Goal: Transaction & Acquisition: Purchase product/service

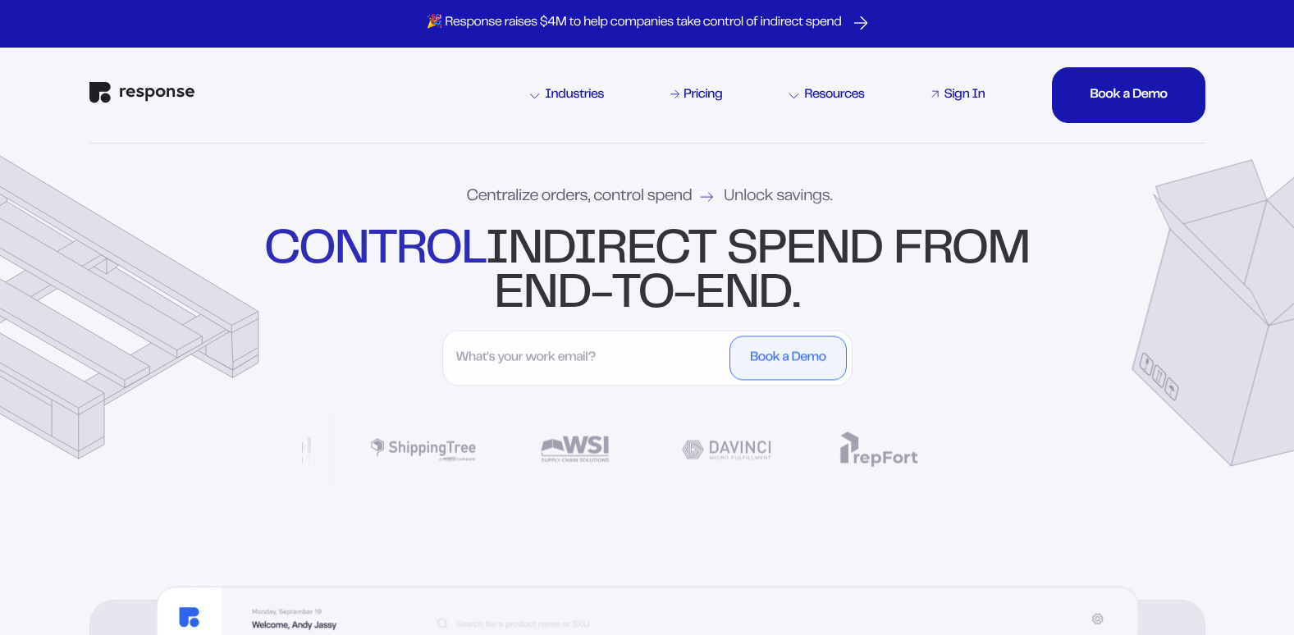
click at [963, 89] on div "Sign In" at bounding box center [964, 95] width 41 height 13
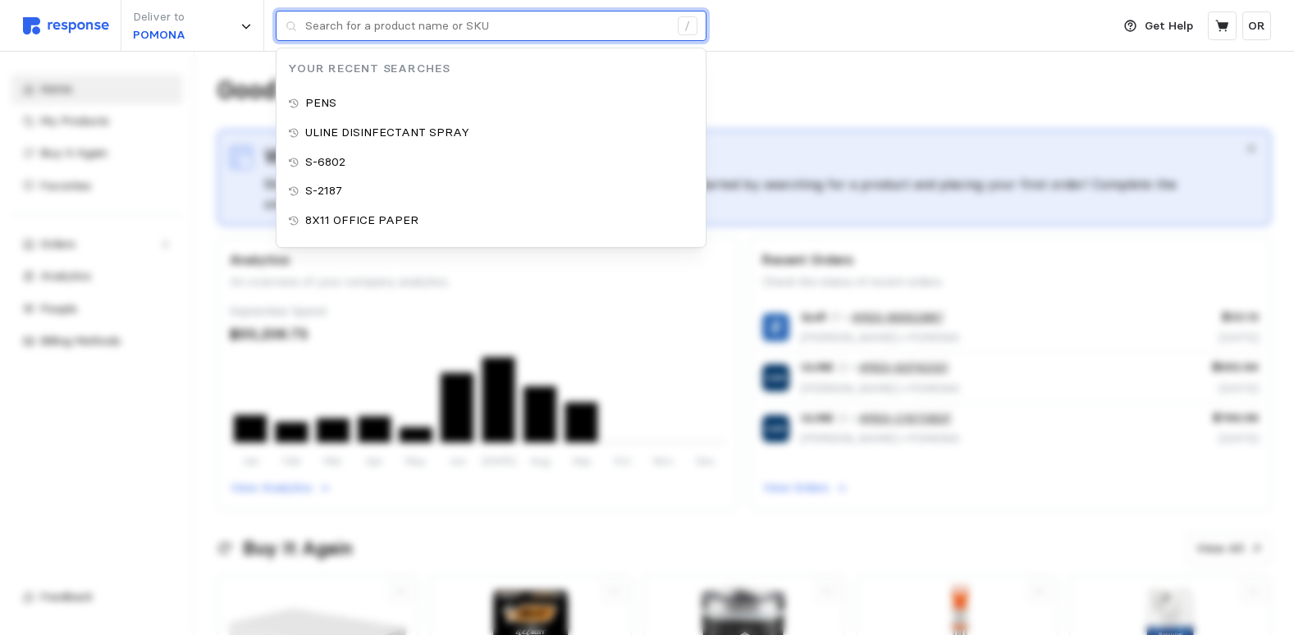
click at [441, 25] on input "text" at bounding box center [486, 26] width 363 height 30
type input "s"
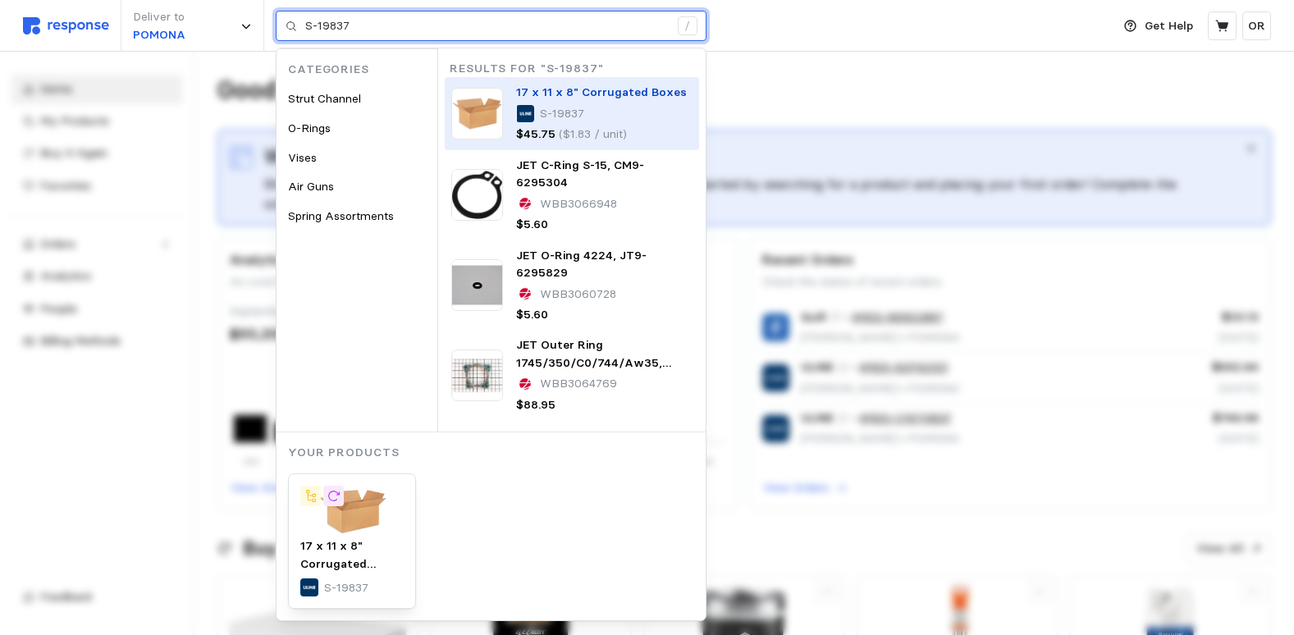
click at [602, 108] on div "S-19837" at bounding box center [601, 114] width 171 height 18
type input "S-19837"
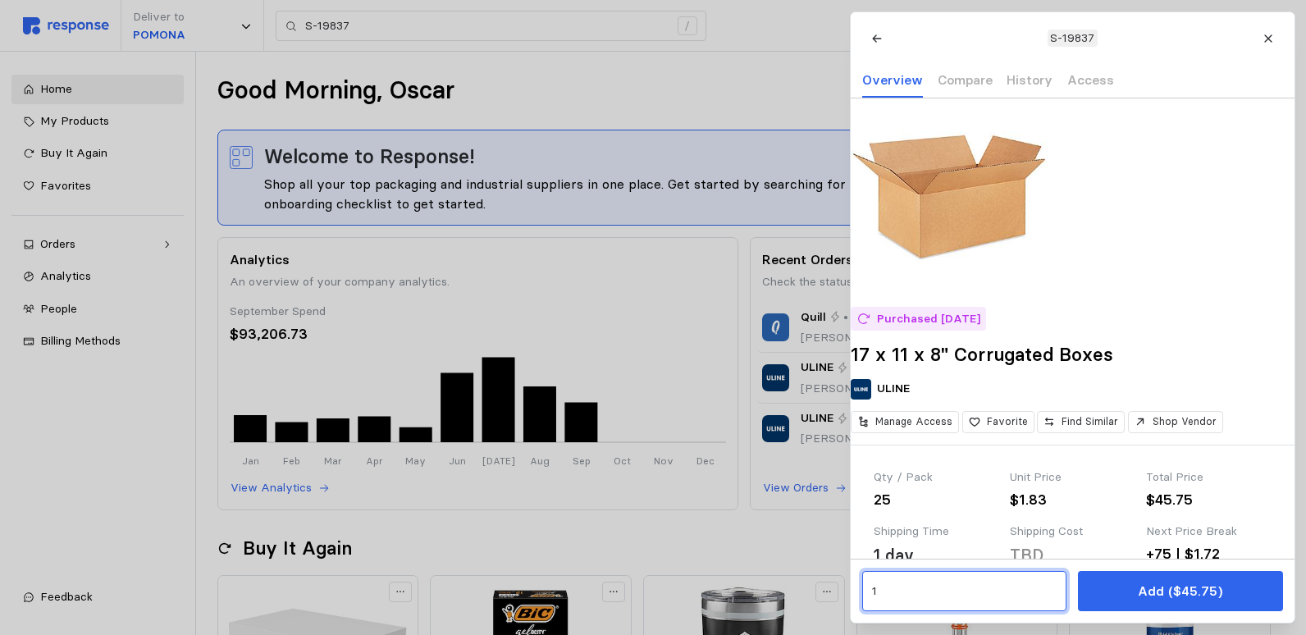
click at [971, 583] on input "1" at bounding box center [963, 592] width 185 height 30
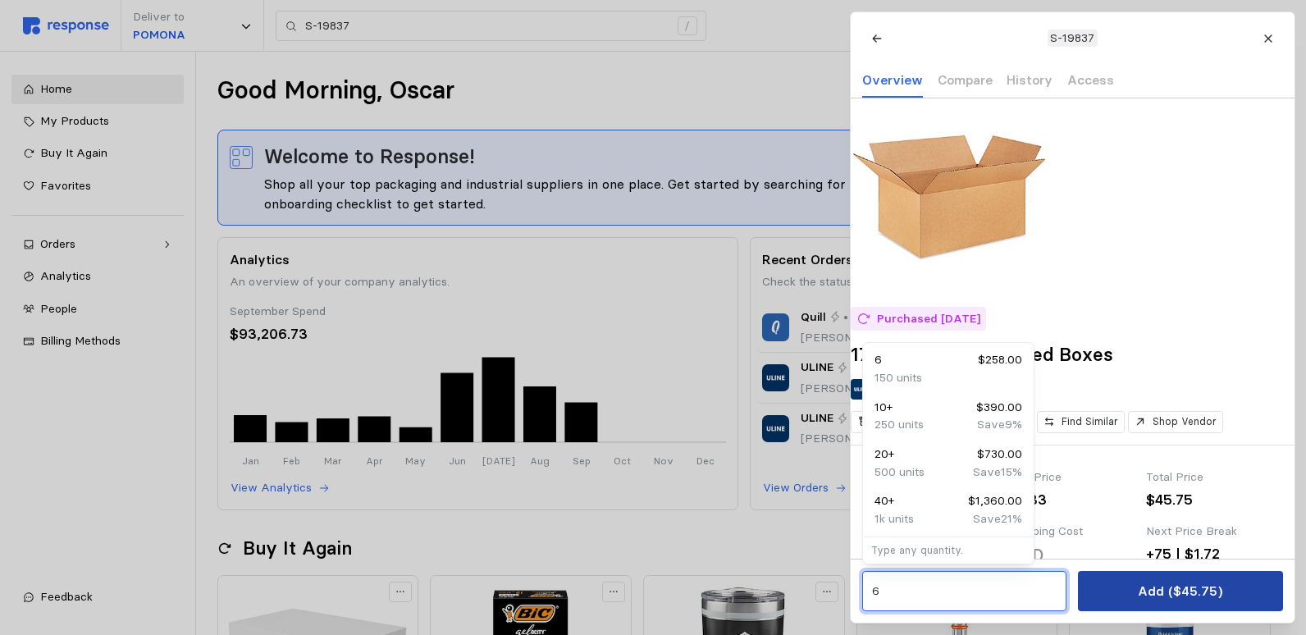
type input "6"
click at [1234, 592] on button "Add ($45.75)" at bounding box center [1180, 591] width 204 height 40
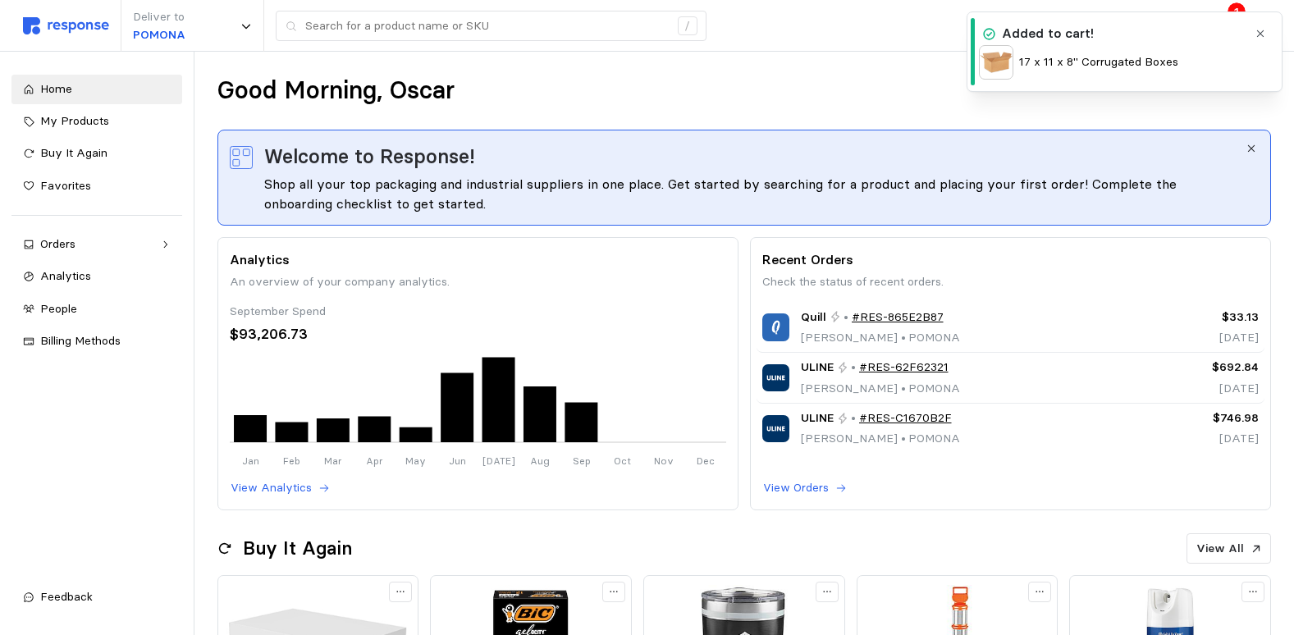
click at [1149, 63] on p "17 x 11 x 8" Corrugated Boxes" at bounding box center [1098, 62] width 159 height 18
click at [1260, 31] on icon "button" at bounding box center [1260, 33] width 11 height 11
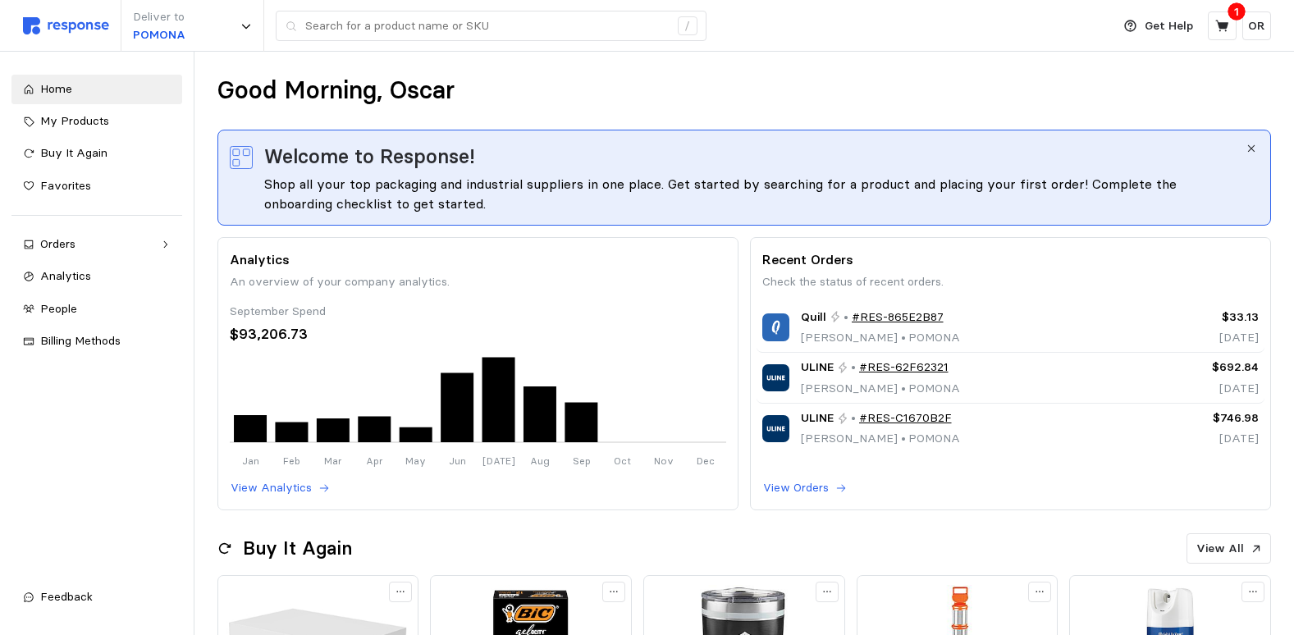
click at [1237, 12] on p "1" at bounding box center [1236, 11] width 5 height 18
click at [1222, 21] on icon at bounding box center [1222, 26] width 15 height 15
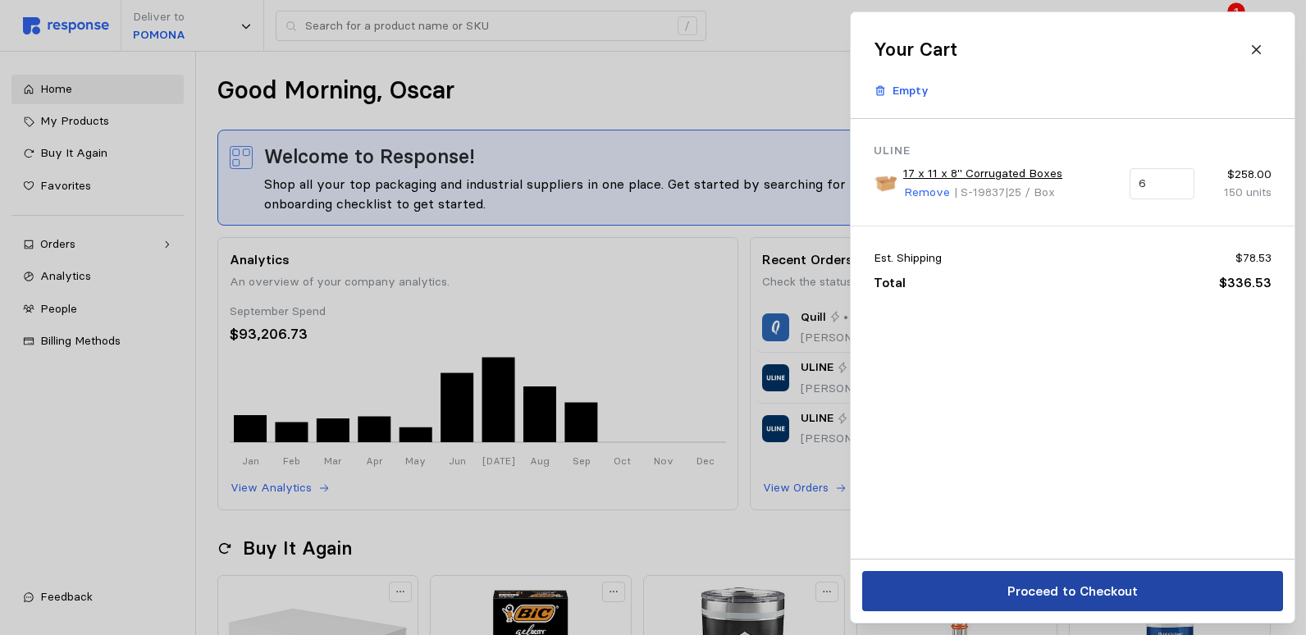
click at [1140, 590] on button "Proceed to Checkout" at bounding box center [1072, 591] width 421 height 40
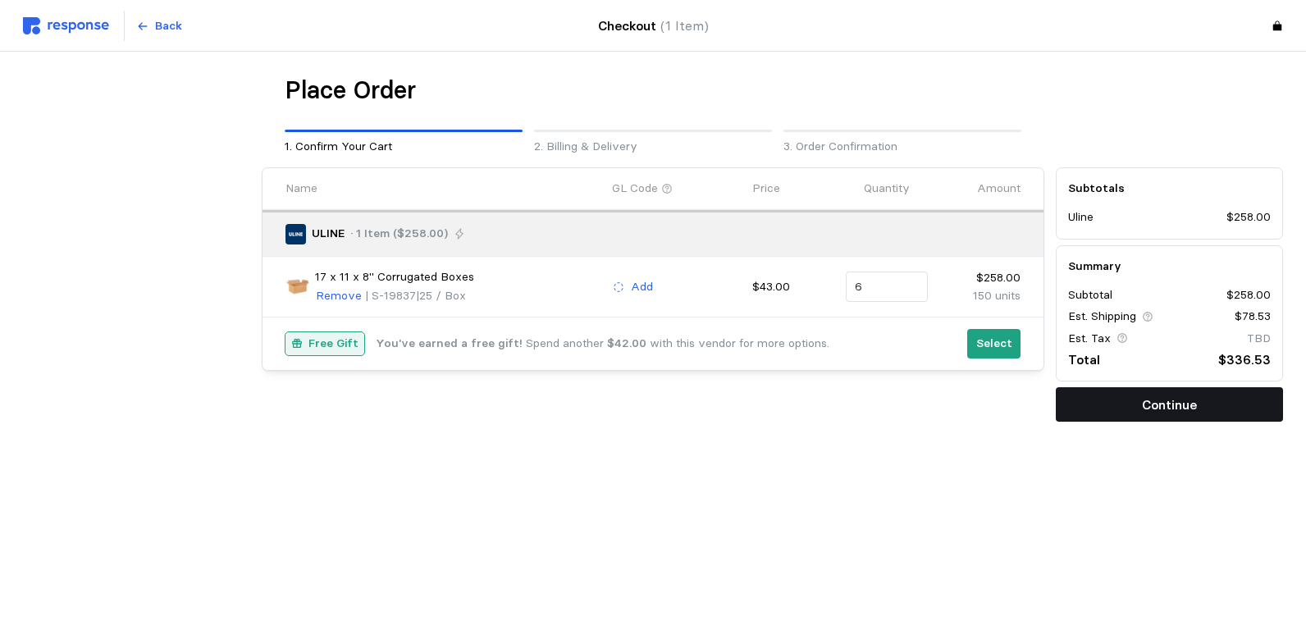
click at [1203, 401] on button "Continue" at bounding box center [1169, 404] width 227 height 34
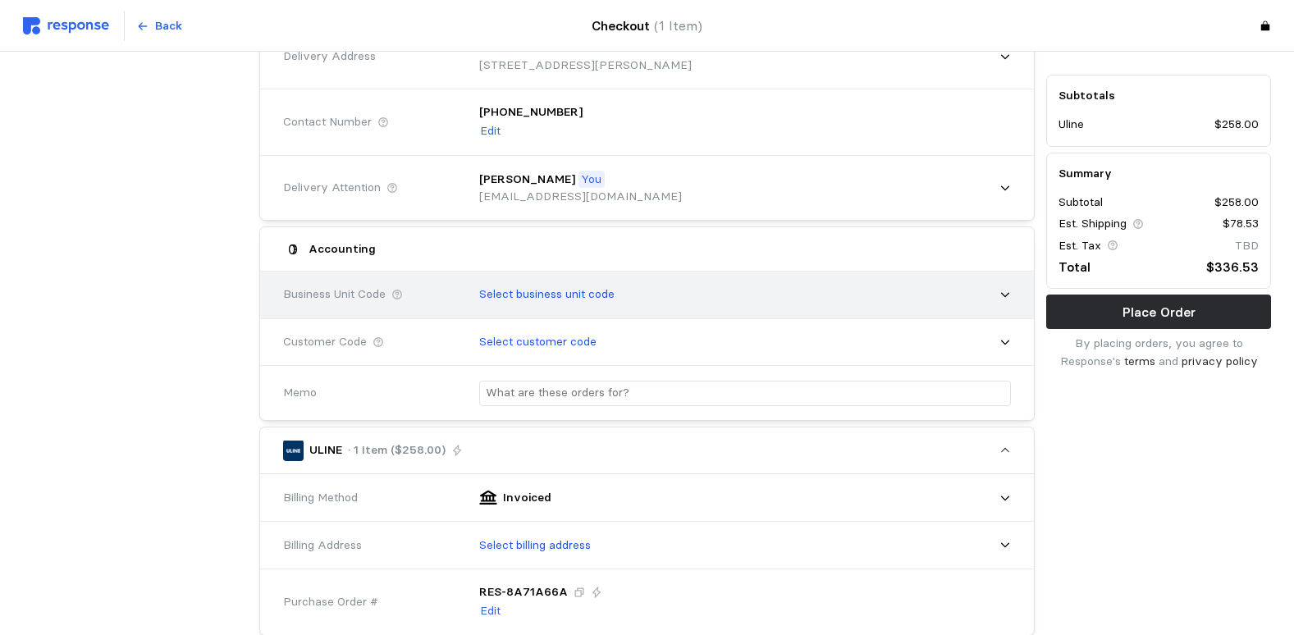
scroll to position [246, 0]
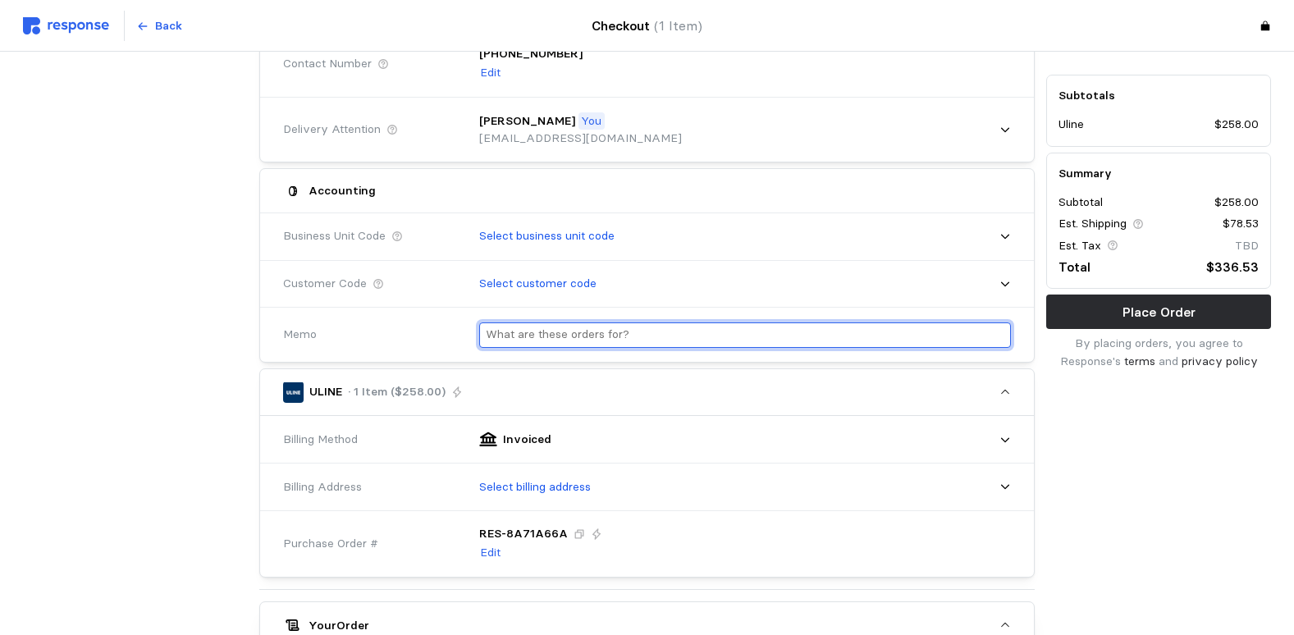
click at [611, 332] on input "text" at bounding box center [745, 335] width 519 height 24
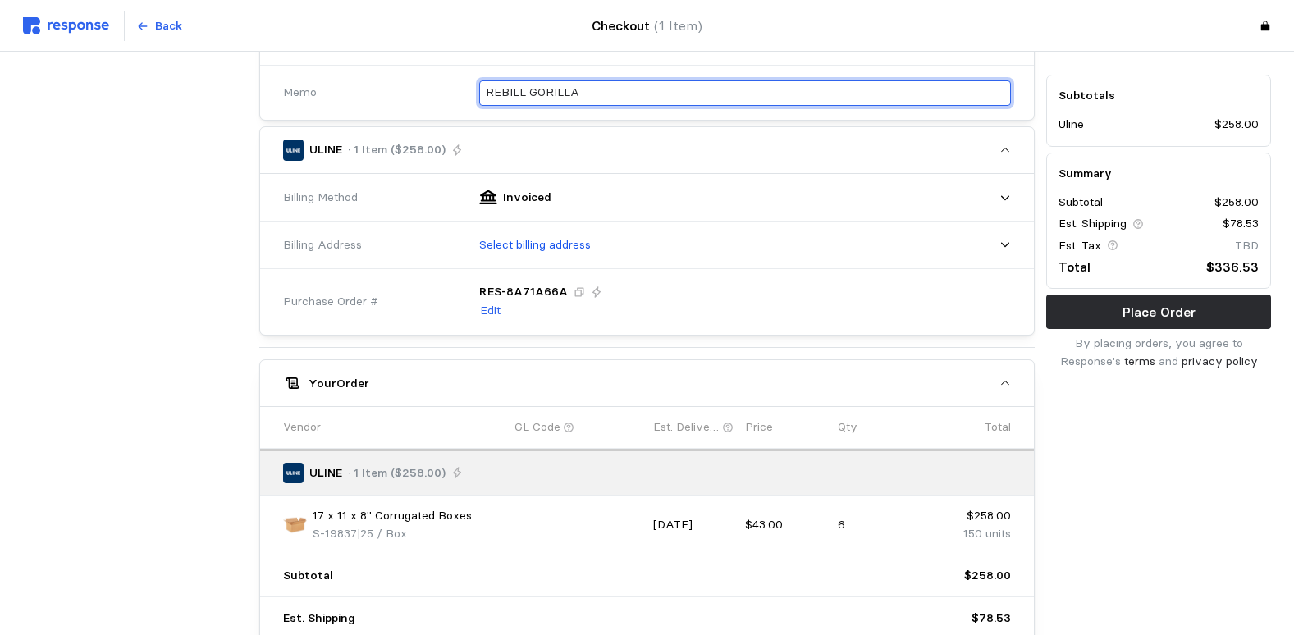
scroll to position [492, 0]
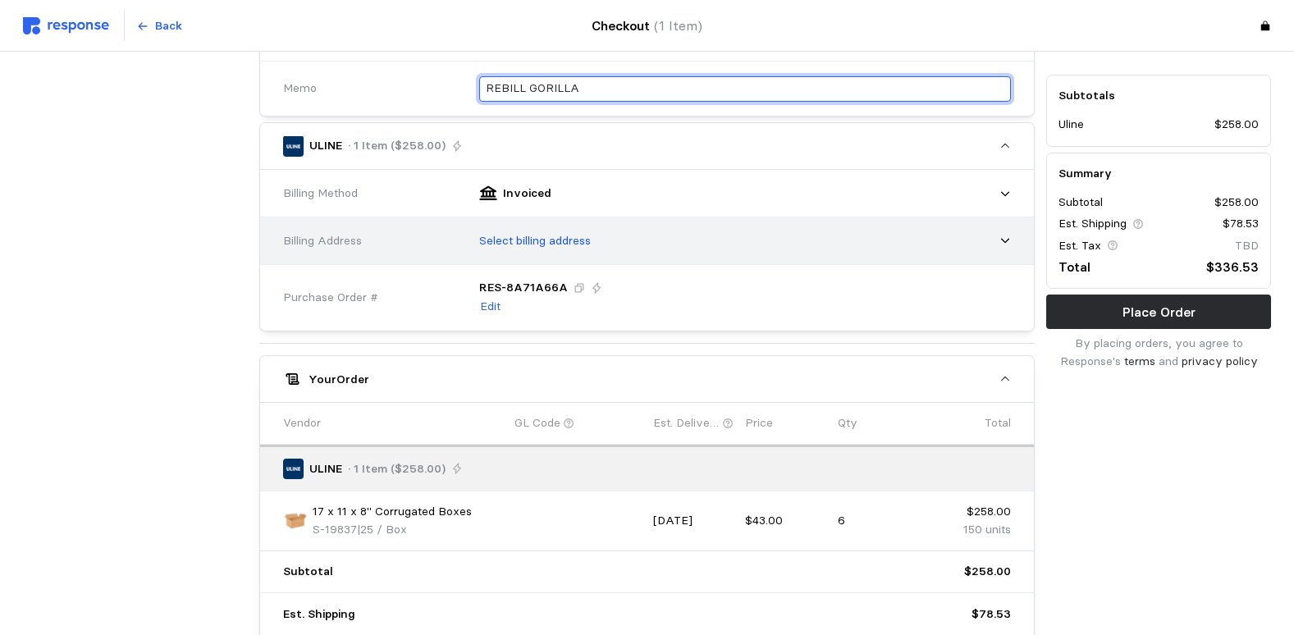
type input "REBILL GORILLA"
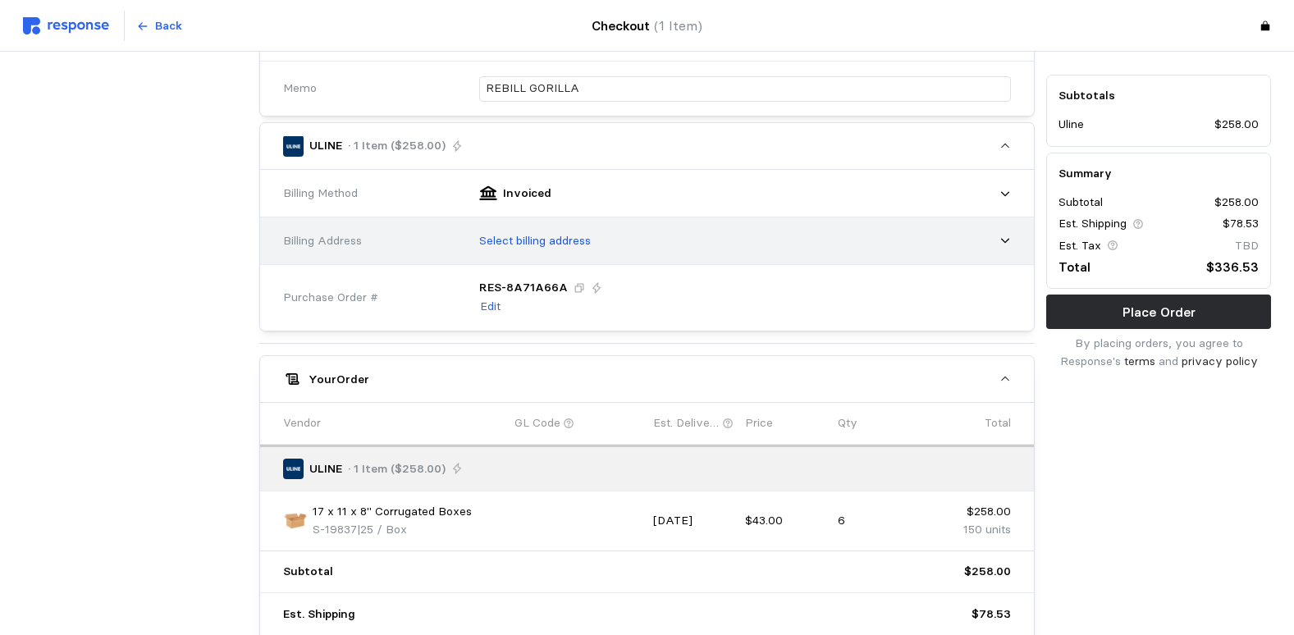
click at [586, 240] on p "Select billing address" at bounding box center [535, 241] width 112 height 18
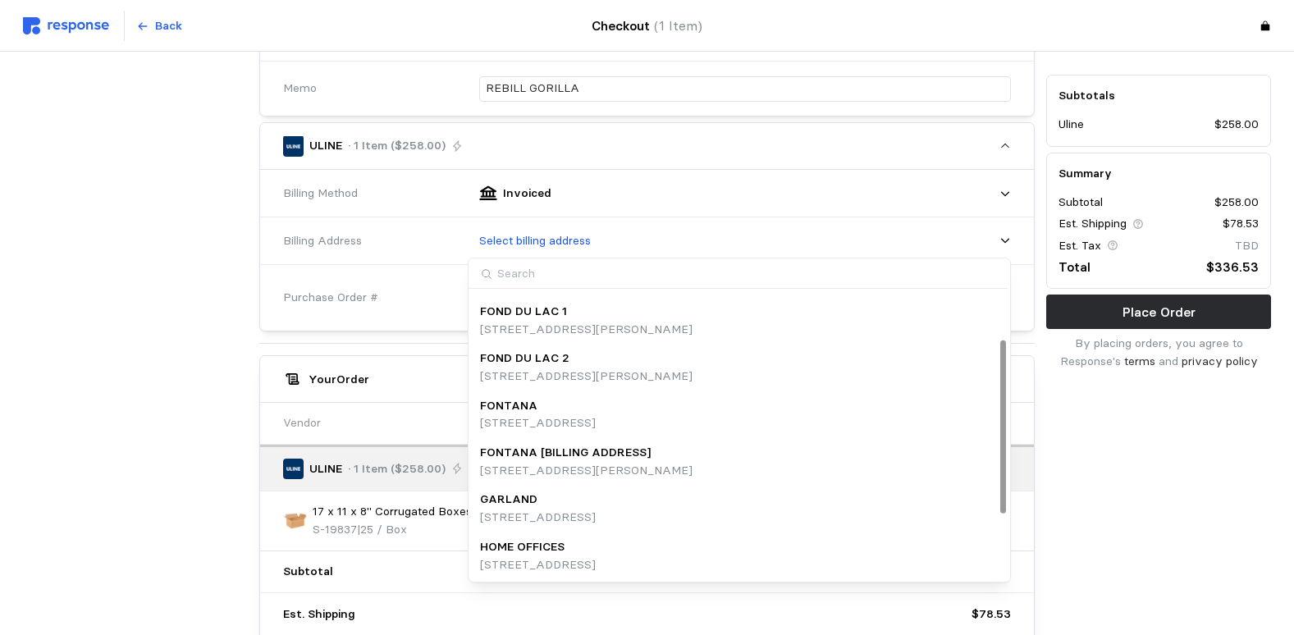
scroll to position [184, 0]
click at [596, 546] on div "HOME OFFICES" at bounding box center [538, 546] width 116 height 18
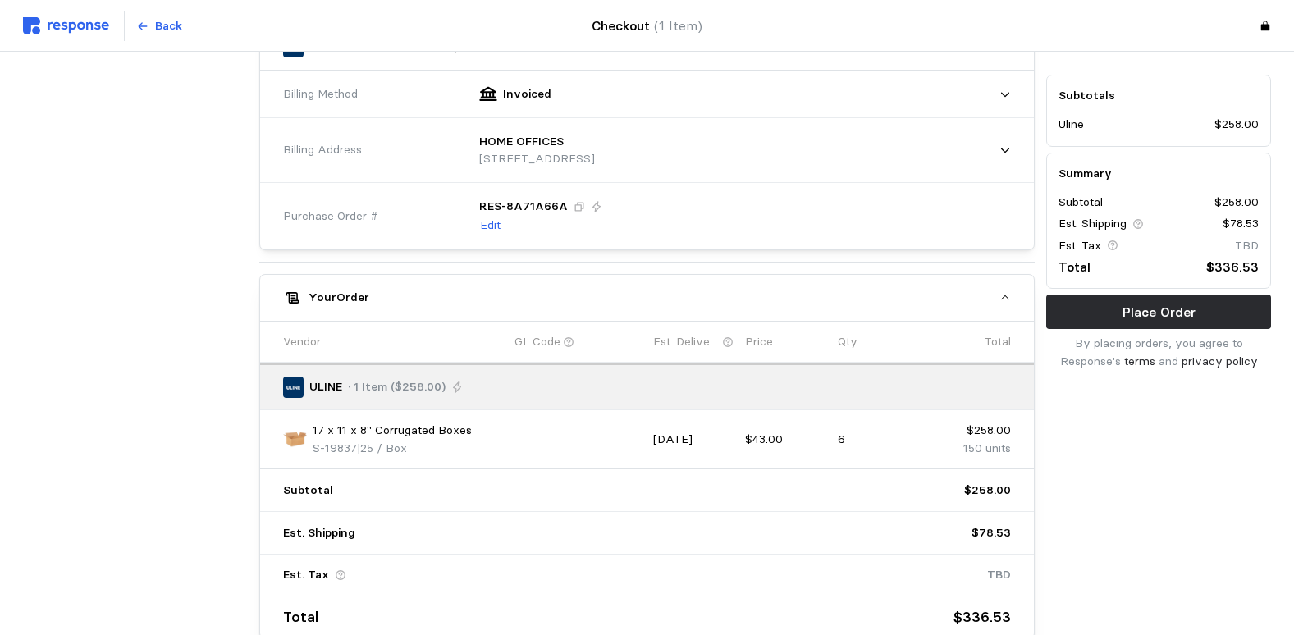
scroll to position [523, 0]
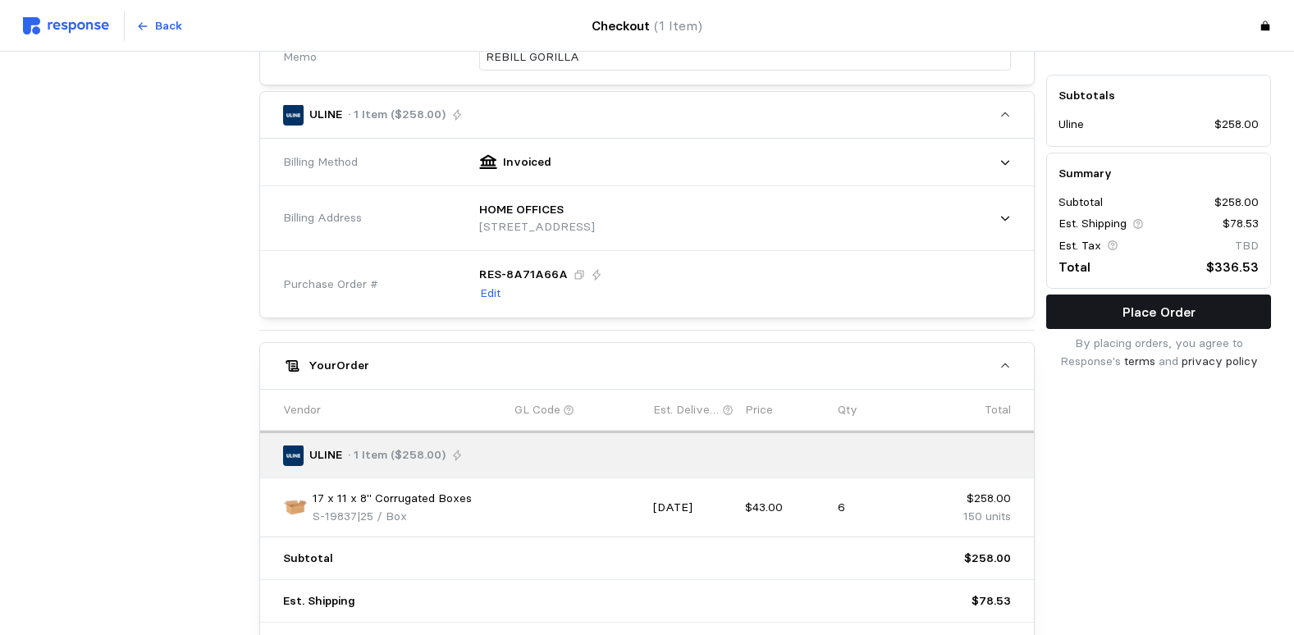
click at [1200, 311] on button "Place Order" at bounding box center [1158, 312] width 225 height 34
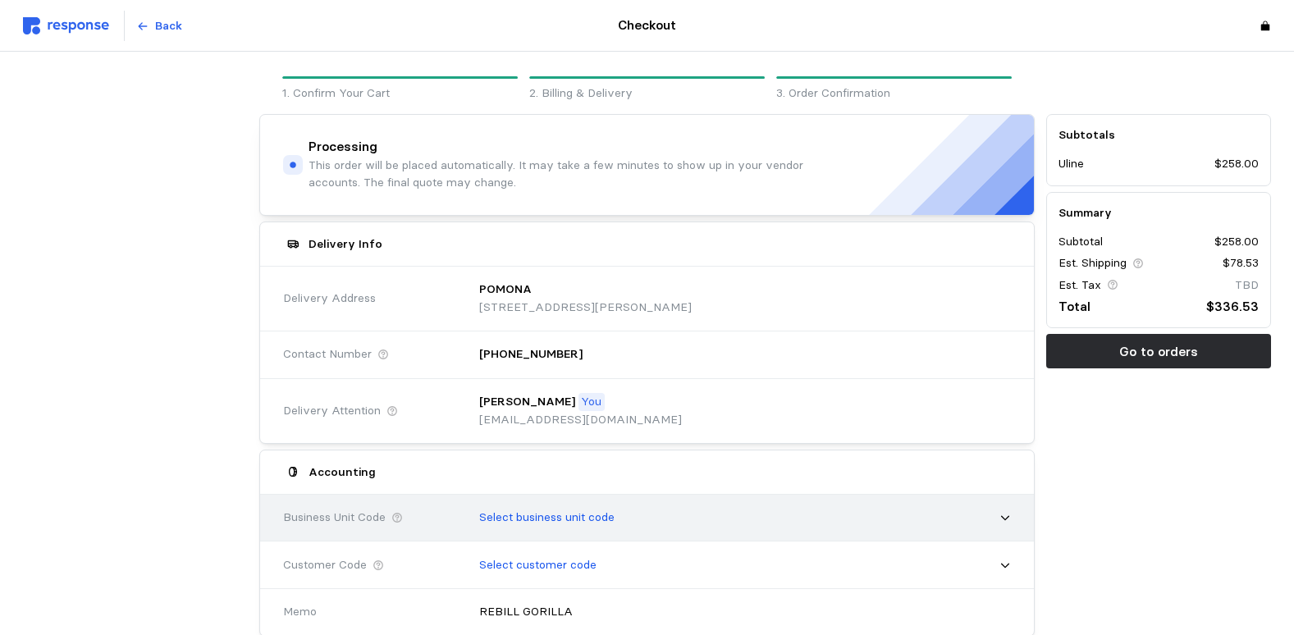
scroll to position [82, 0]
